Goal: Task Accomplishment & Management: Use online tool/utility

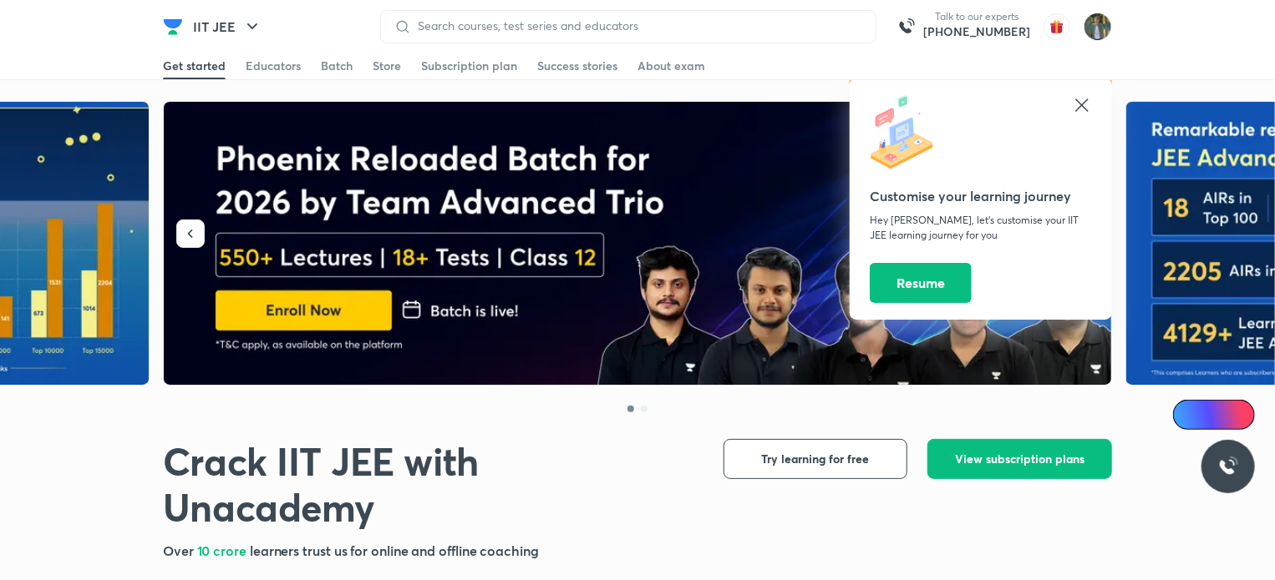
click at [1082, 107] on icon at bounding box center [1081, 105] width 13 height 13
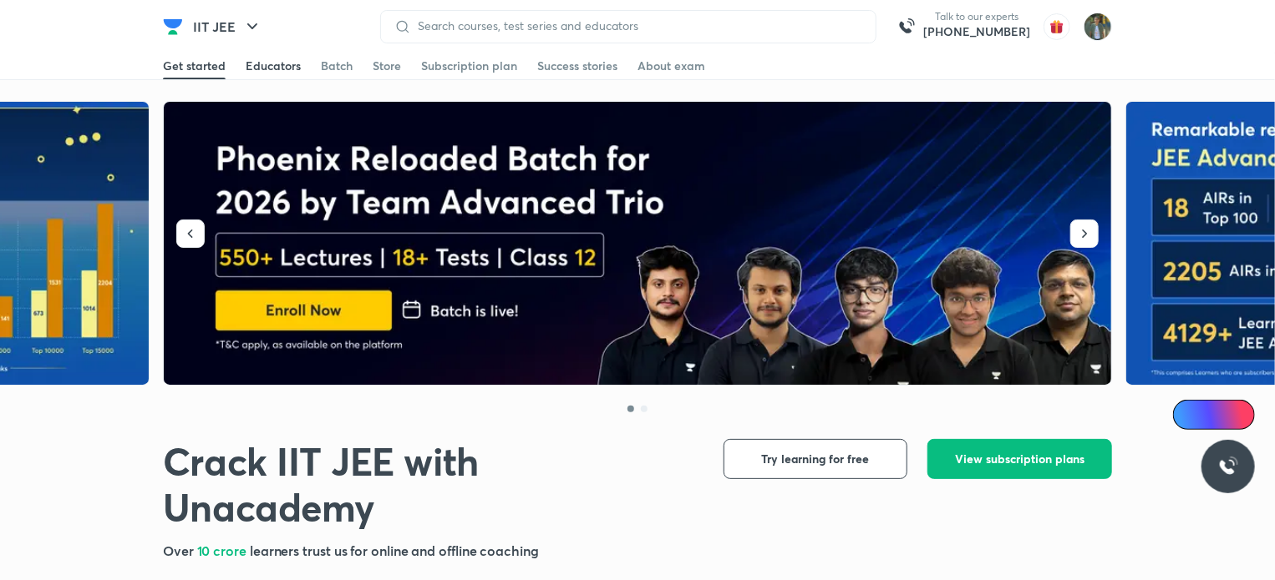
click at [273, 70] on div "Educators" at bounding box center [273, 66] width 55 height 17
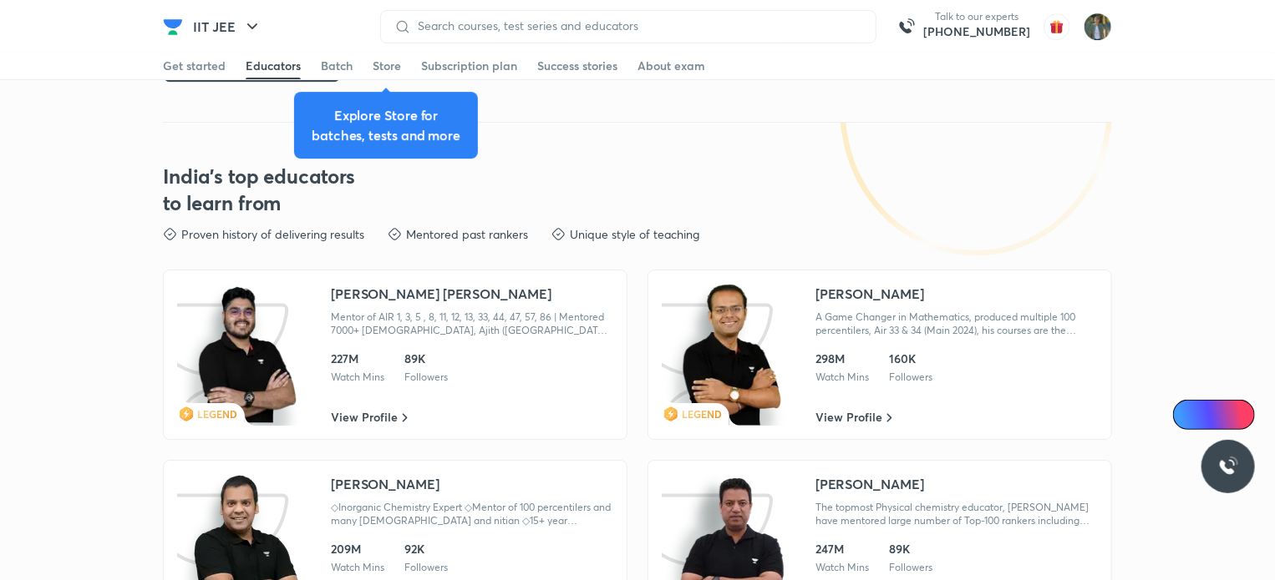
scroll to position [2818, 0]
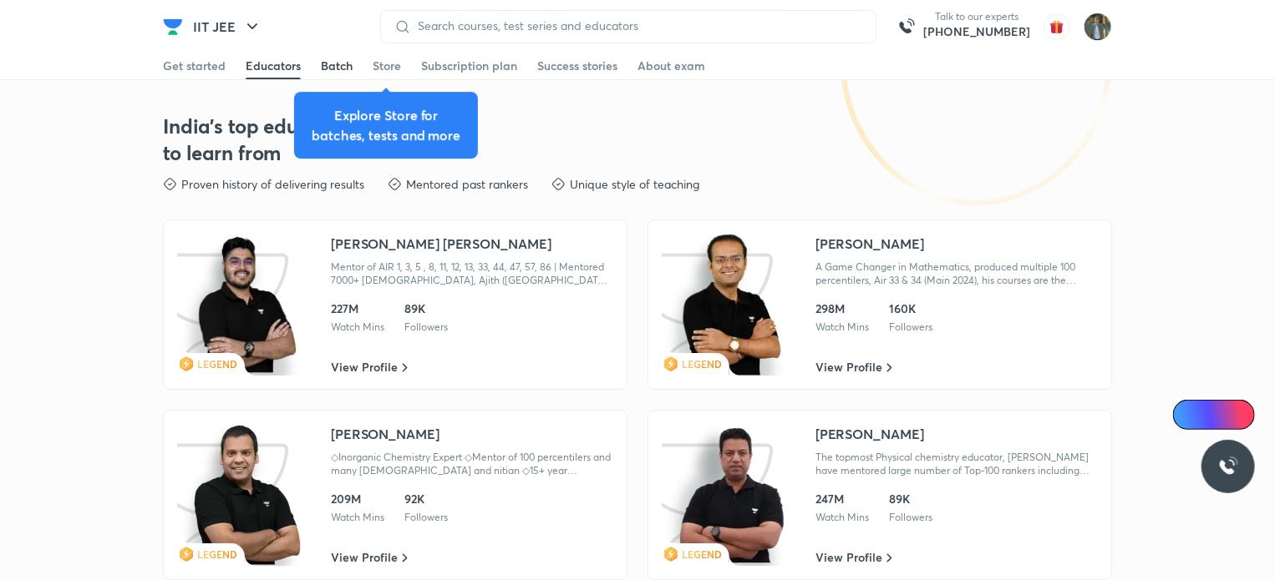
click at [331, 66] on div "Batch" at bounding box center [337, 66] width 32 height 17
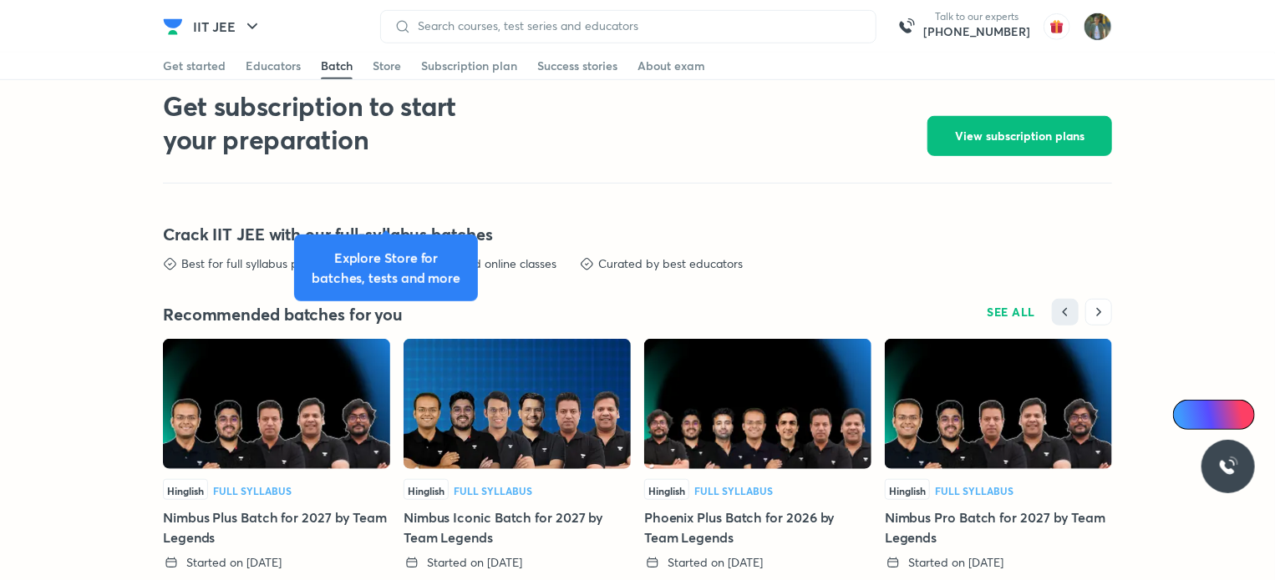
scroll to position [3805, 0]
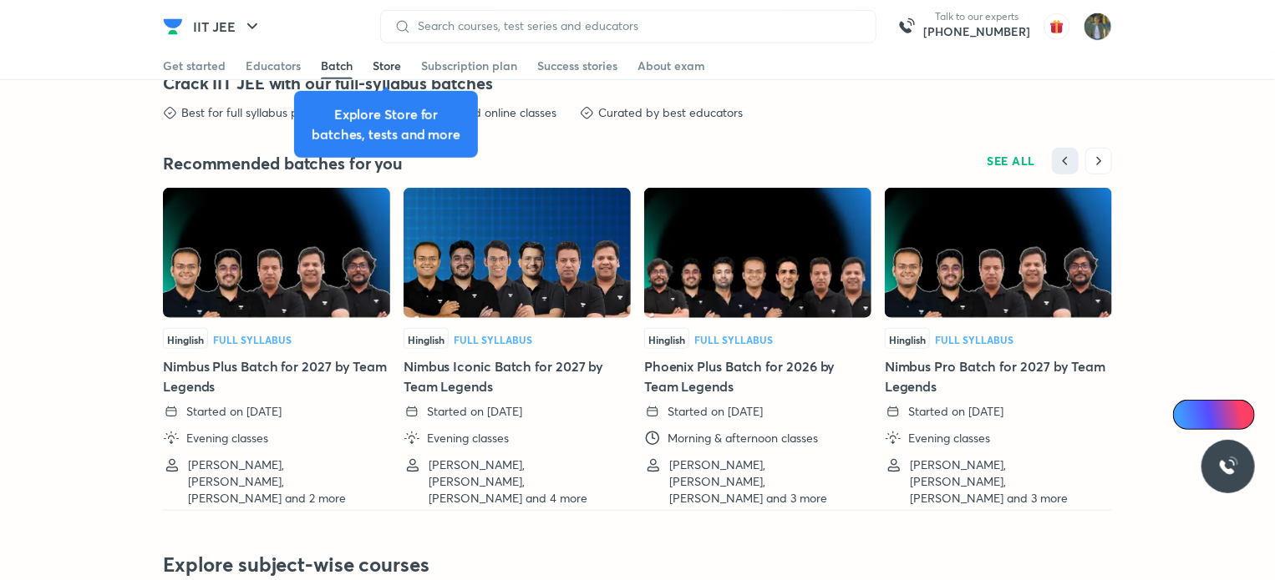
click at [384, 66] on div "Store" at bounding box center [386, 66] width 28 height 17
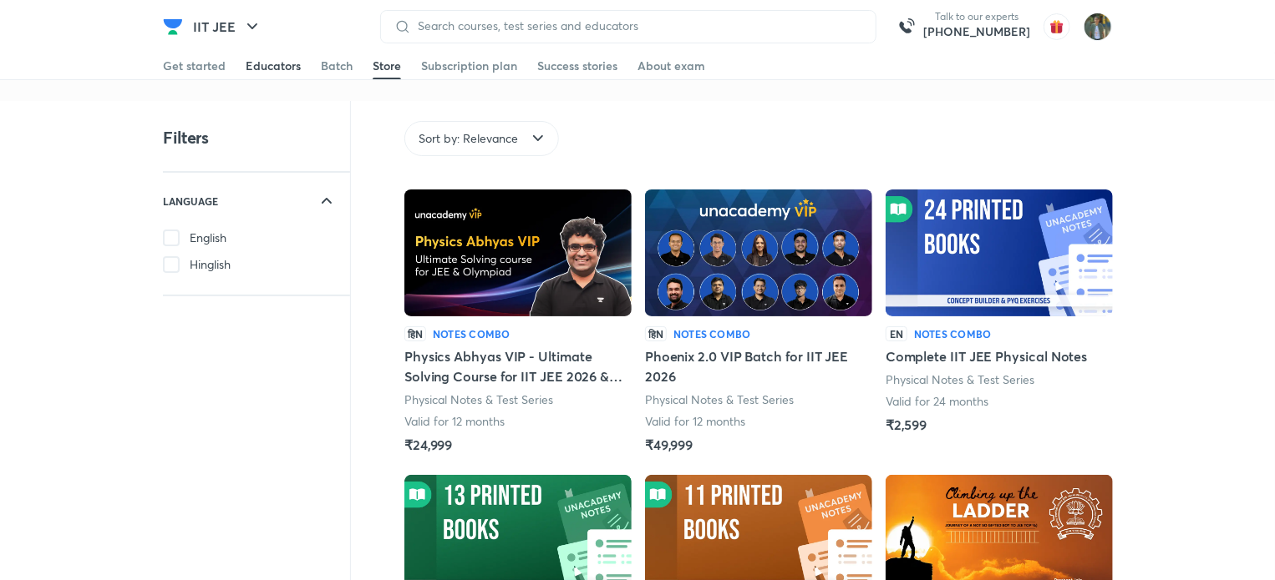
click at [271, 68] on div "Educators" at bounding box center [273, 66] width 55 height 17
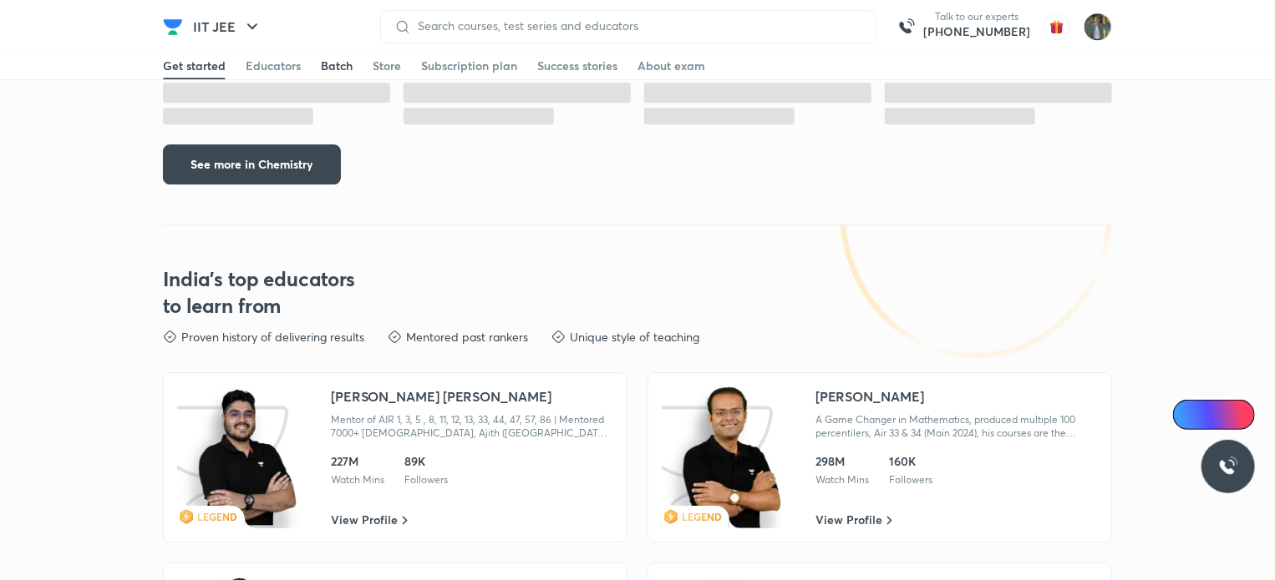
click at [333, 68] on div "Batch" at bounding box center [337, 66] width 32 height 17
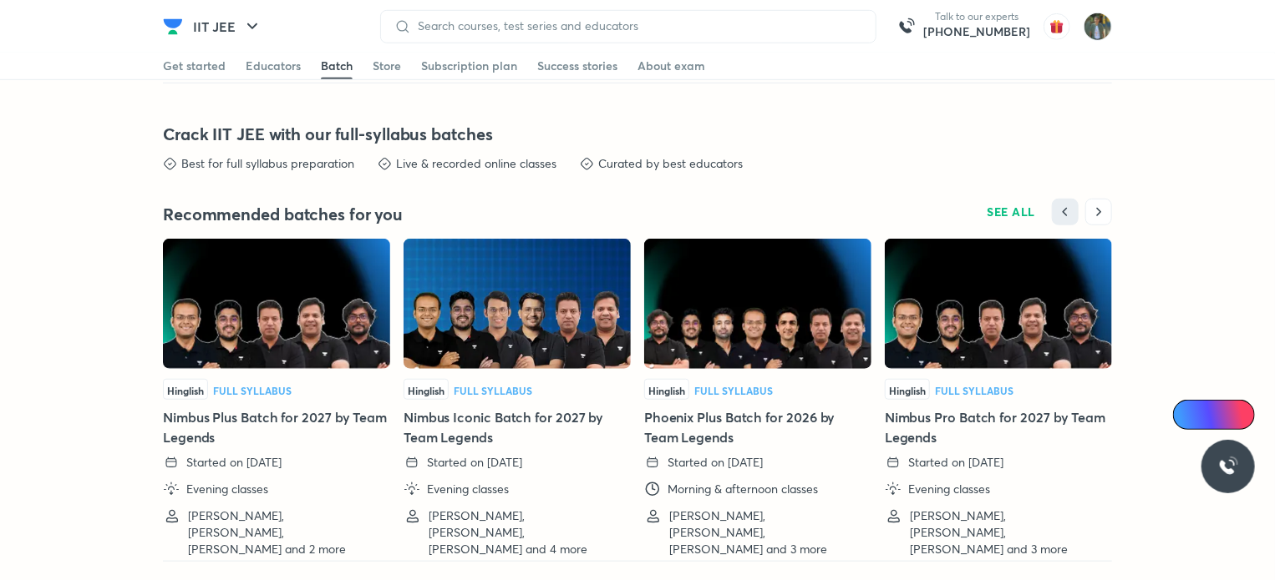
scroll to position [3781, 0]
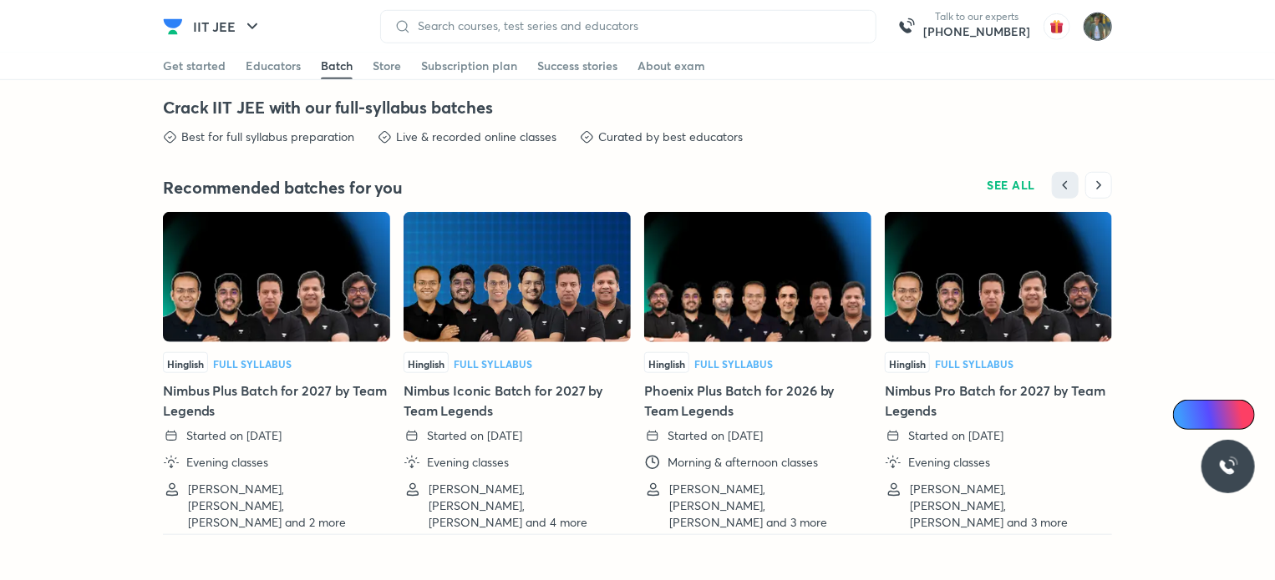
click at [1097, 29] on img at bounding box center [1097, 27] width 28 height 28
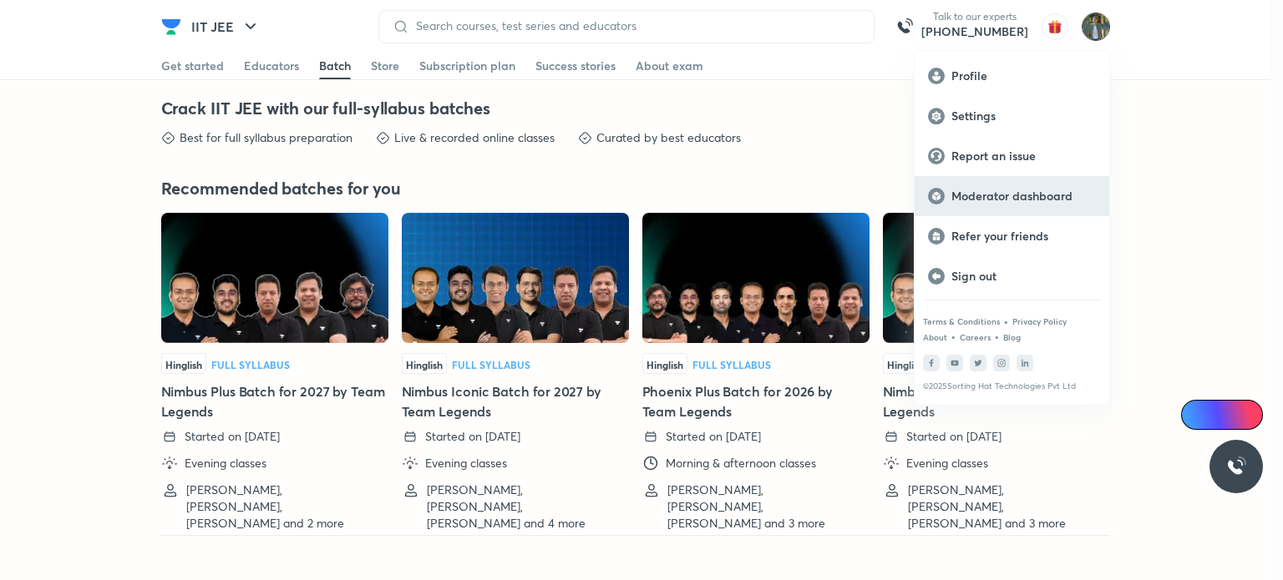
click at [1006, 203] on p "Moderator dashboard" at bounding box center [1023, 196] width 144 height 15
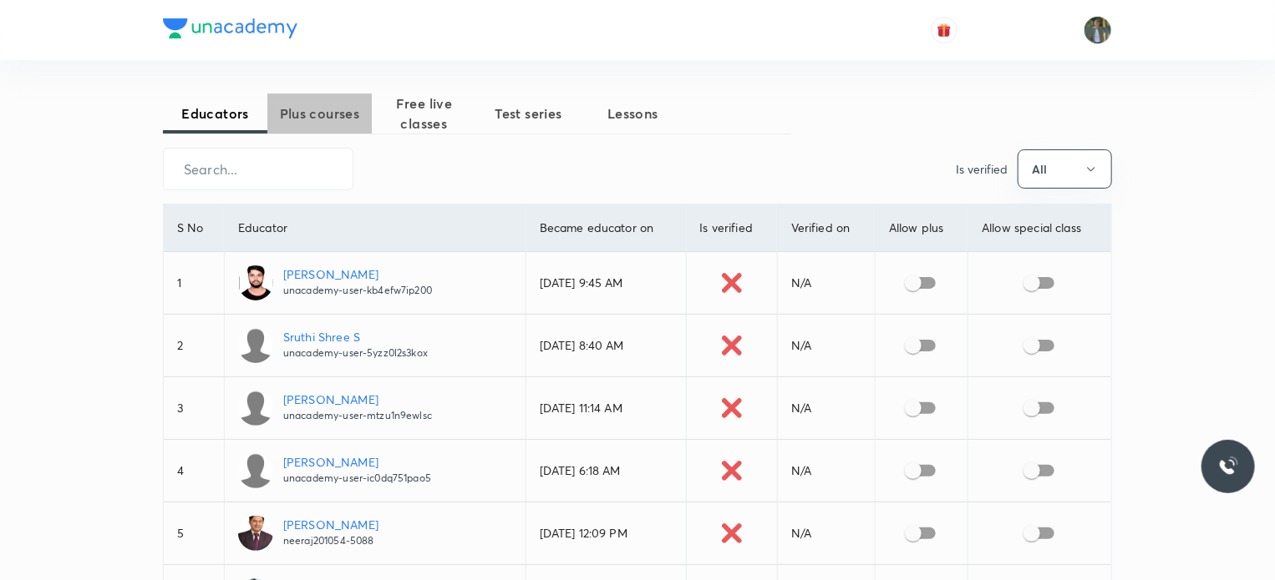
click at [324, 113] on span "Plus courses" at bounding box center [319, 114] width 104 height 20
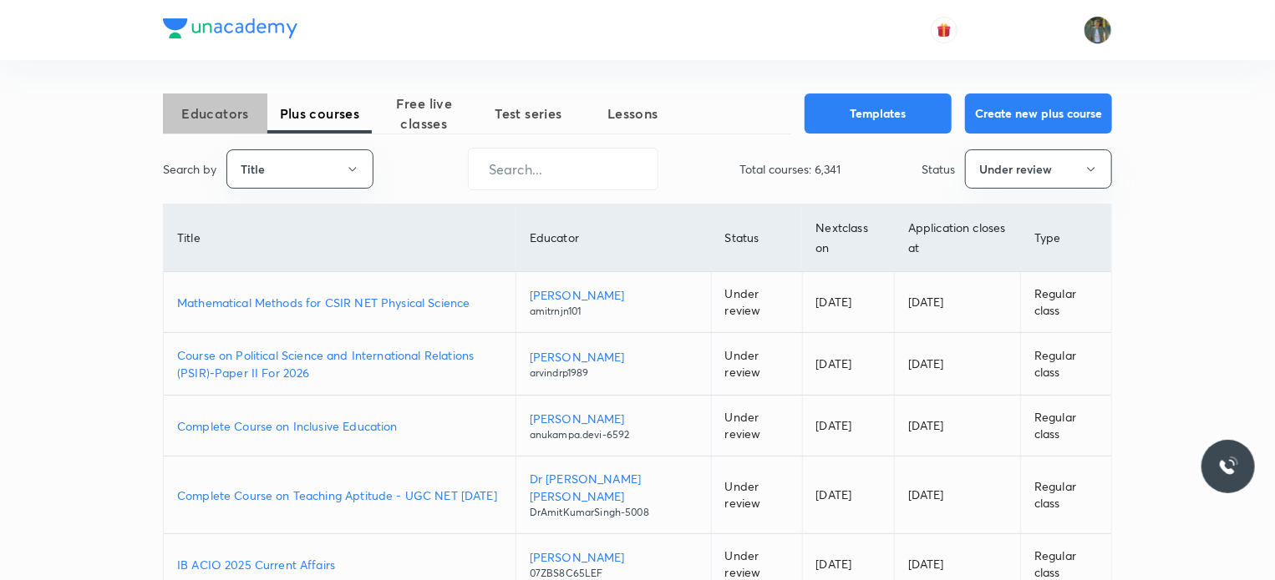
click at [221, 119] on span "Educators" at bounding box center [215, 114] width 104 height 20
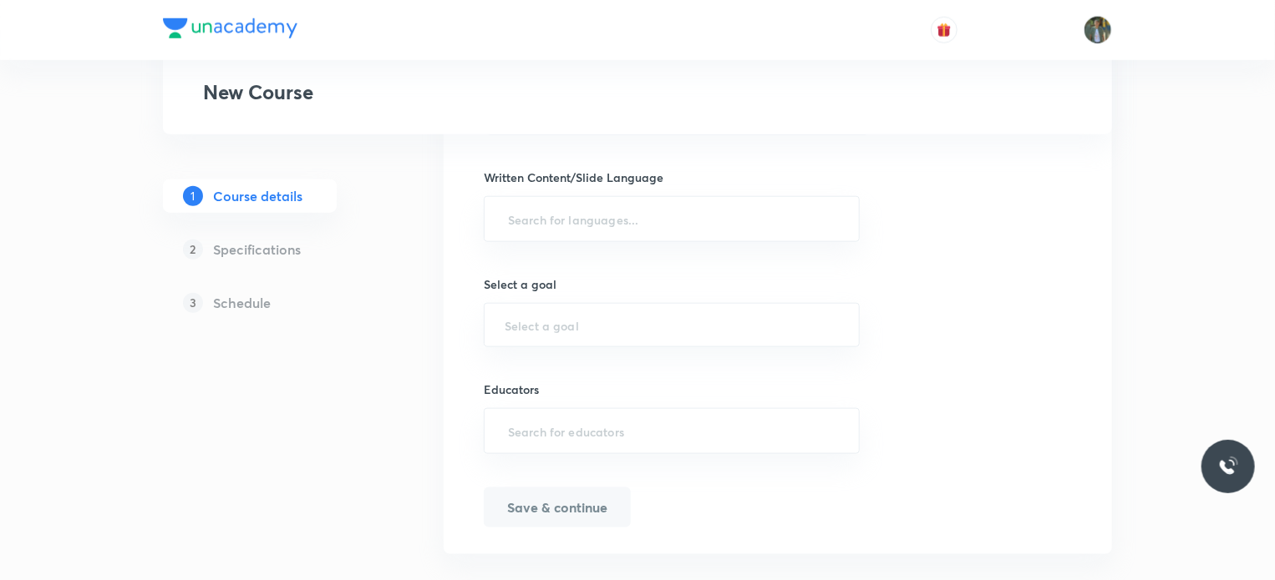
scroll to position [853, 0]
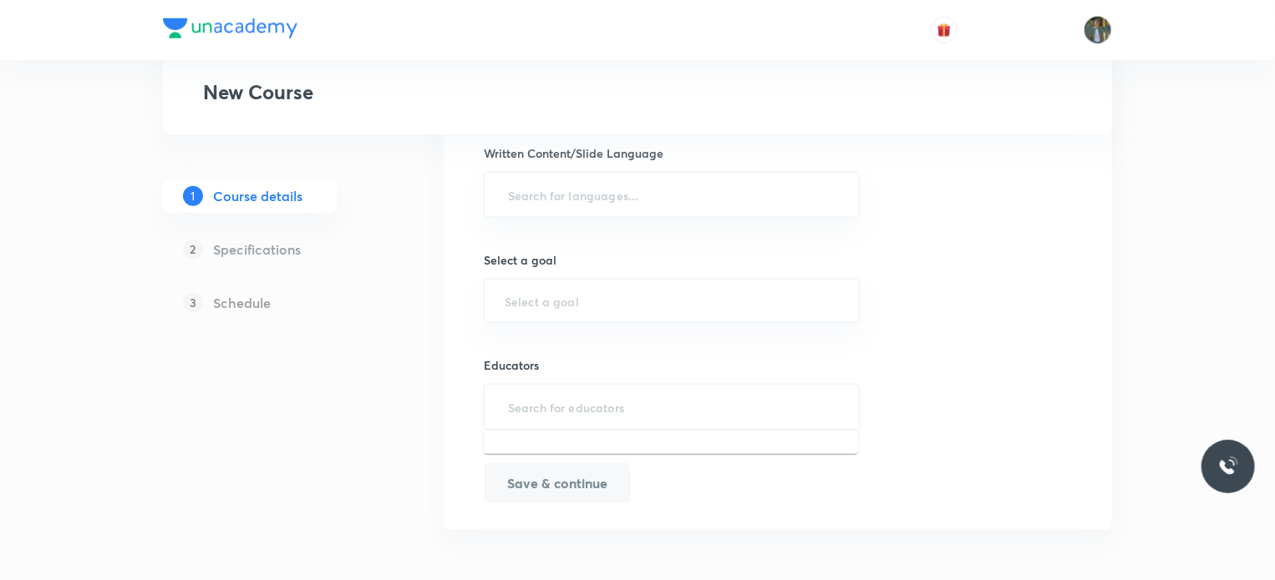
click at [540, 403] on input "text" at bounding box center [671, 407] width 334 height 31
paste input "090062"
type input "0"
paste input "unacademy-user-IC0DQ751PAO5"
type input "unacademy-user-IC0DQ751PAO5"
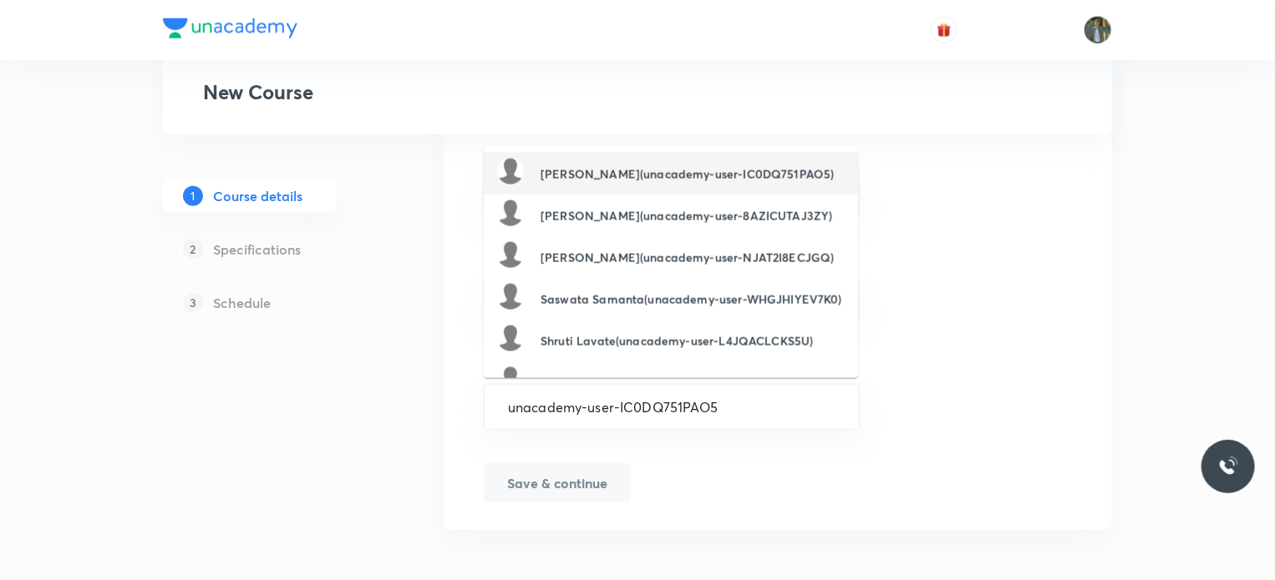
click at [773, 160] on div "Nilesh Kumar(unacademy-user-IC0DQ751PAO5)" at bounding box center [665, 174] width 337 height 32
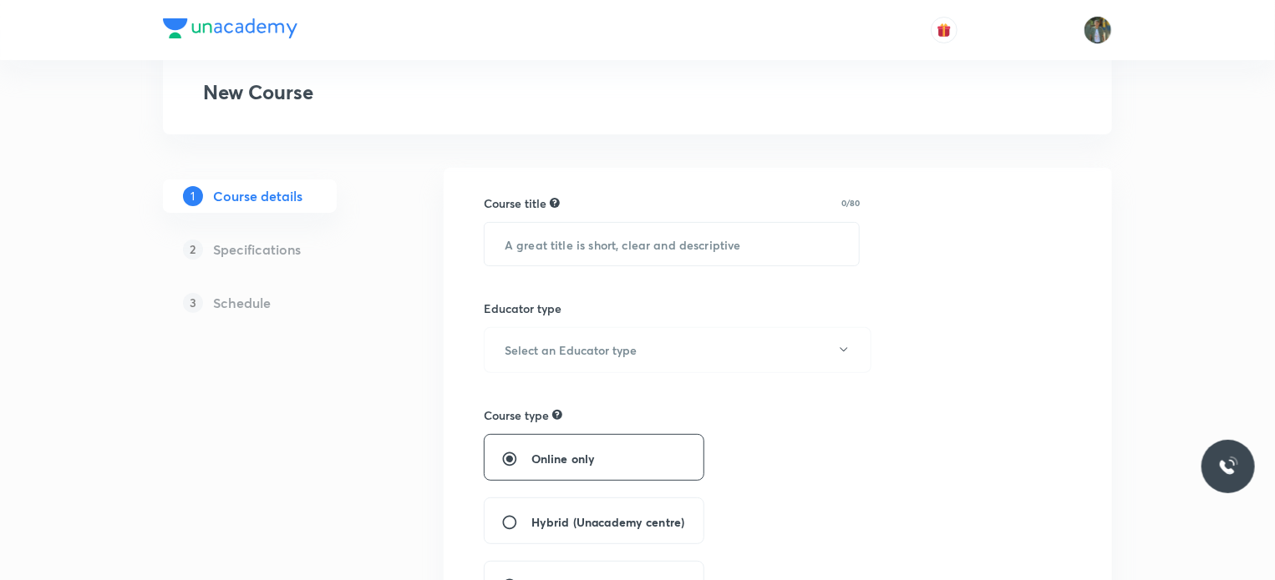
scroll to position [0, 0]
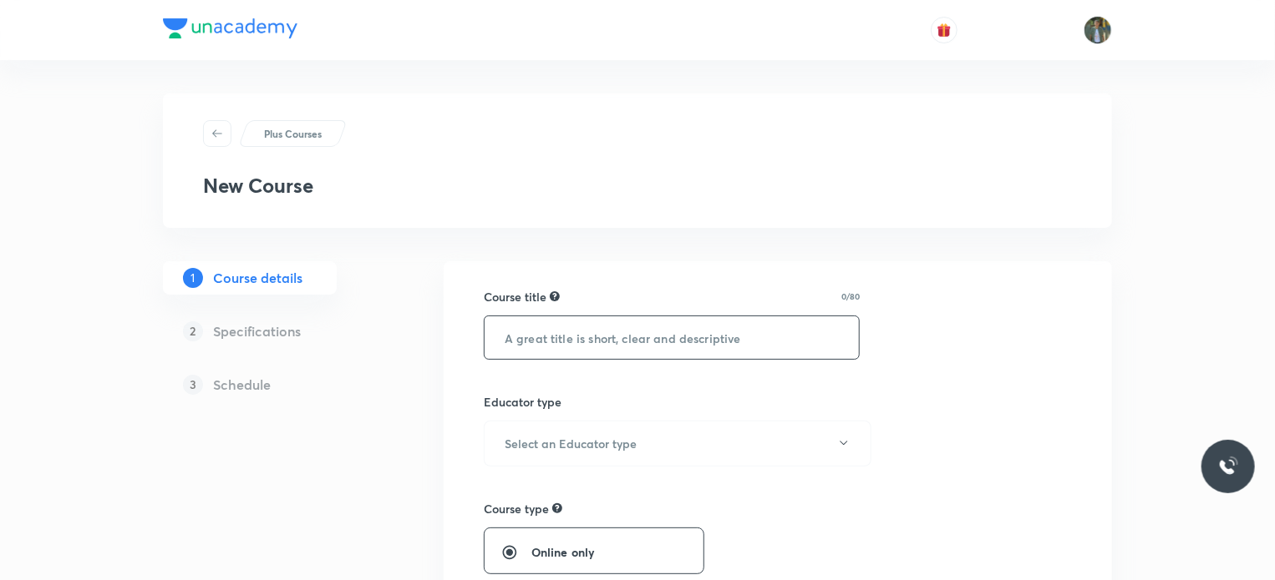
click at [549, 346] on input "text" at bounding box center [671, 338] width 374 height 43
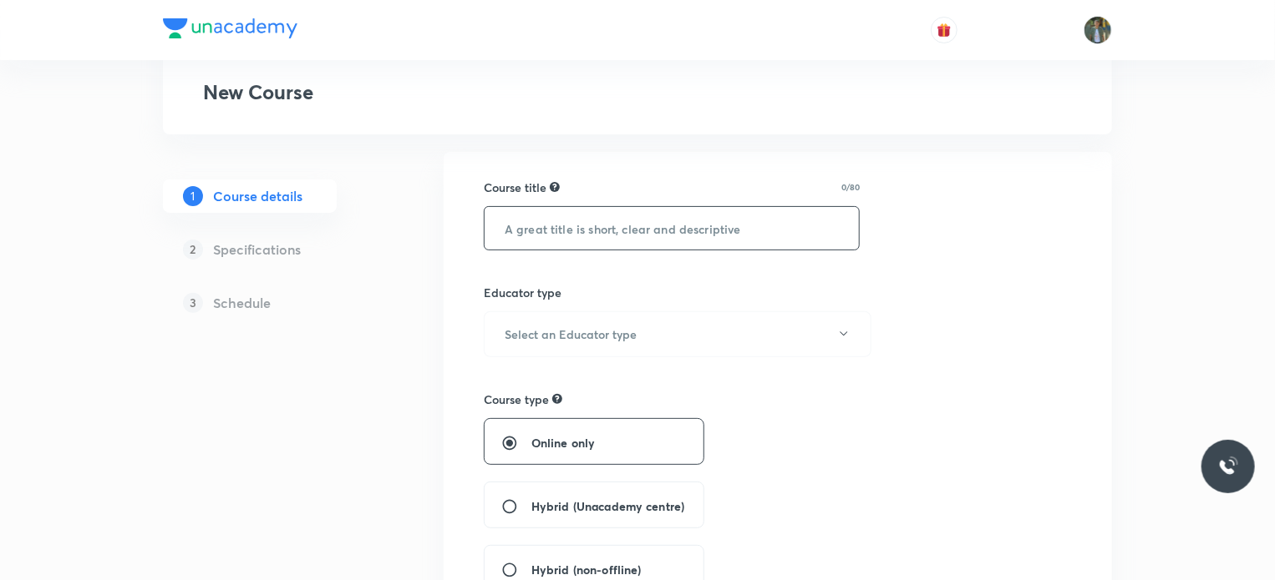
scroll to position [110, 0]
click at [526, 335] on h6 "Select an Educator type" at bounding box center [570, 334] width 132 height 18
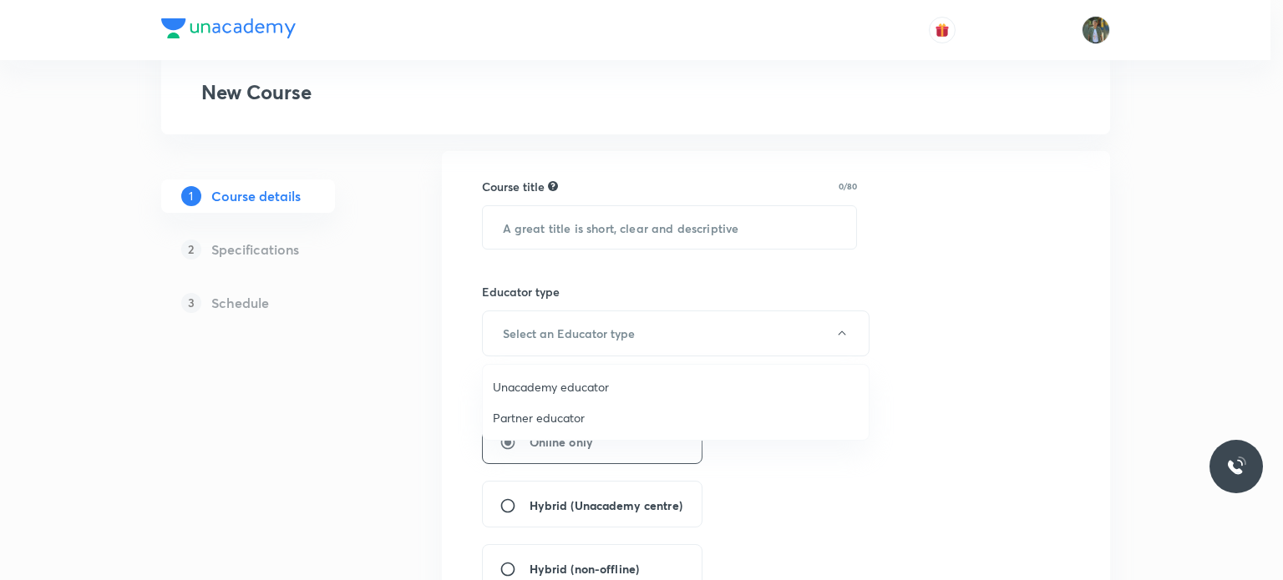
click at [613, 388] on span "Unacademy educator" at bounding box center [676, 387] width 366 height 18
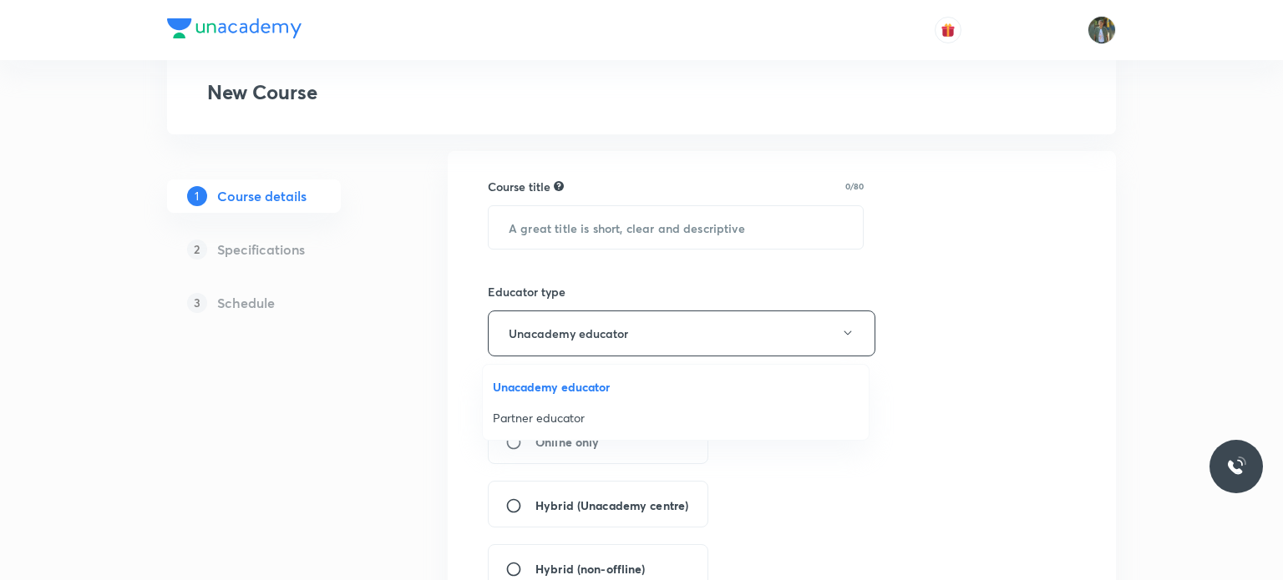
radio input "false"
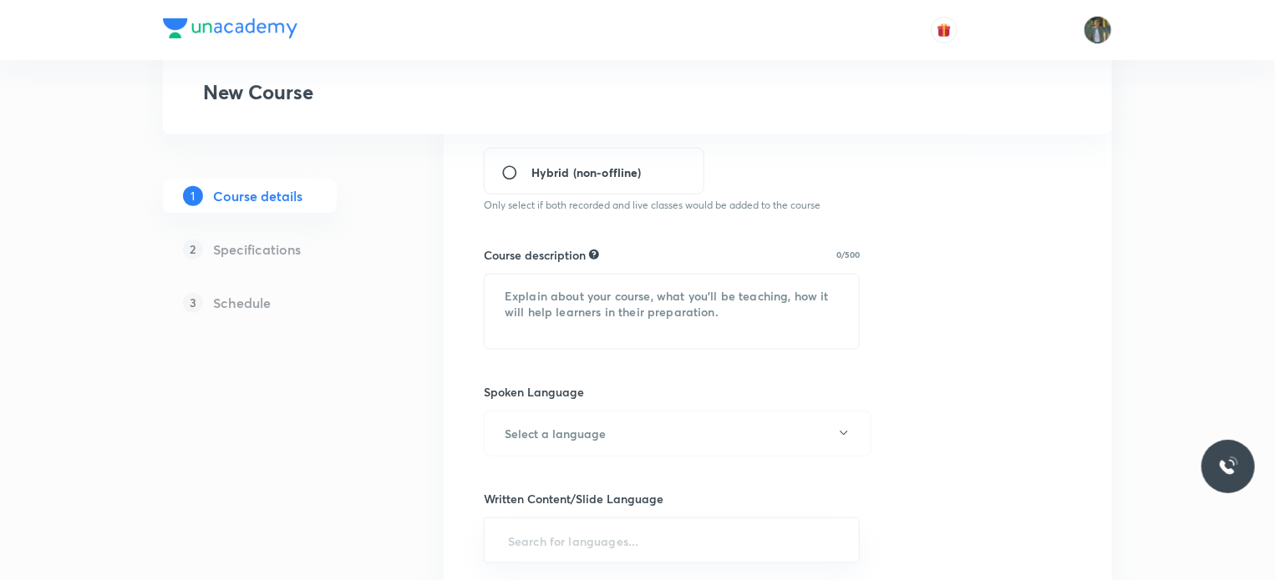
scroll to position [856, 0]
